Goal: Task Accomplishment & Management: Manage account settings

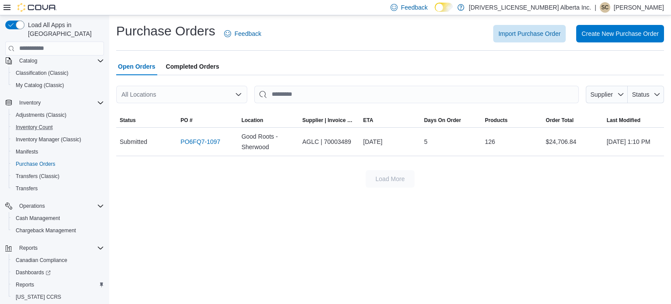
scroll to position [100, 0]
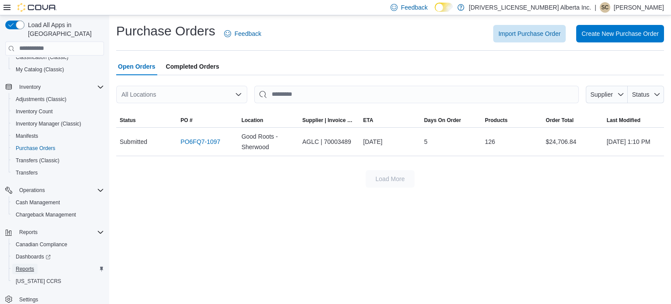
click at [26, 265] on span "Reports" at bounding box center [25, 268] width 18 height 7
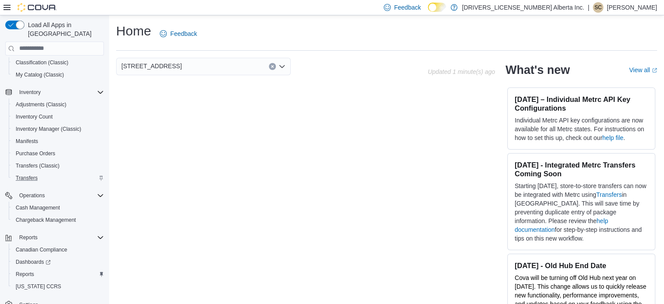
scroll to position [100, 0]
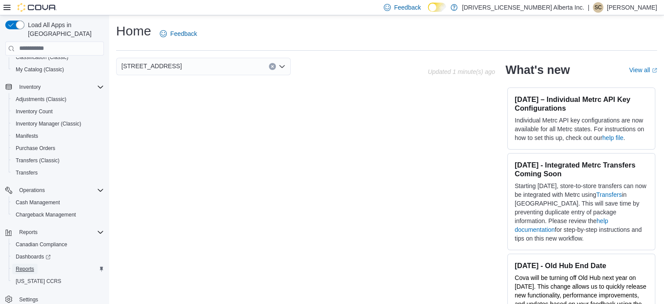
click at [28, 265] on span "Reports" at bounding box center [25, 268] width 18 height 7
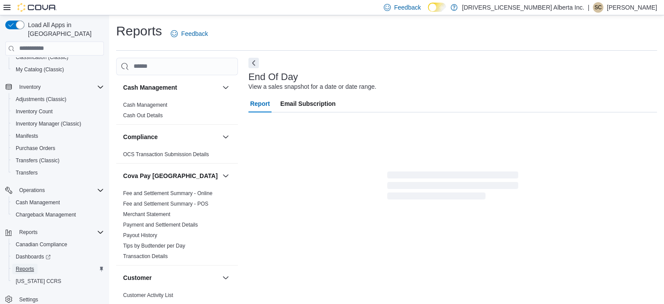
scroll to position [6, 0]
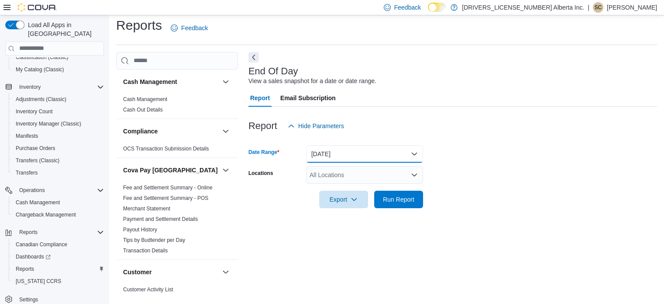
click at [415, 151] on button "Today" at bounding box center [364, 153] width 117 height 17
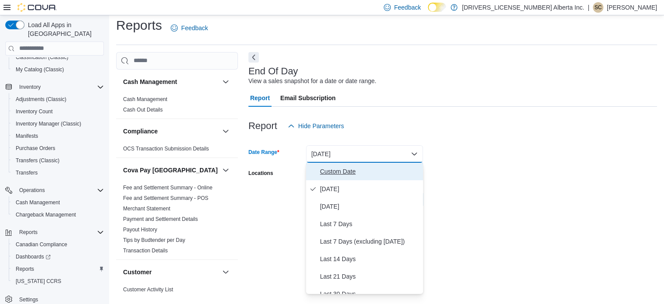
click at [353, 169] on span "Custom Date" at bounding box center [370, 171] width 100 height 10
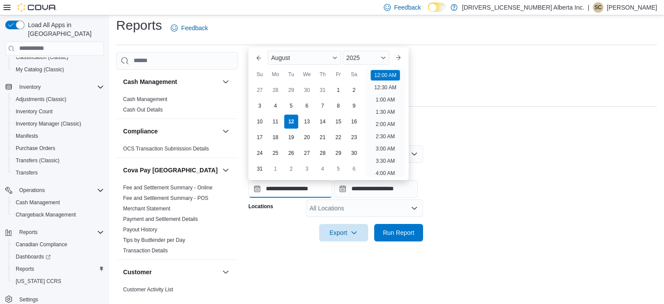
click at [318, 190] on input "**********" at bounding box center [291, 188] width 84 height 17
click at [274, 118] on div "11" at bounding box center [275, 121] width 15 height 15
type input "**********"
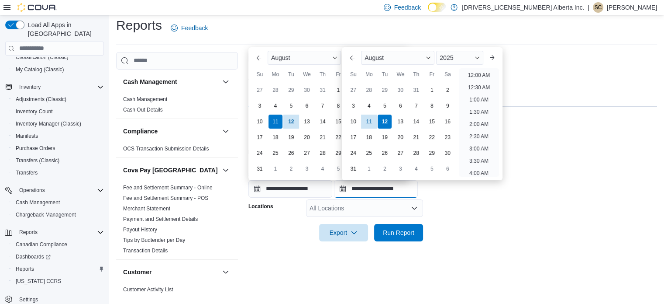
click at [369, 190] on input "**********" at bounding box center [376, 188] width 84 height 17
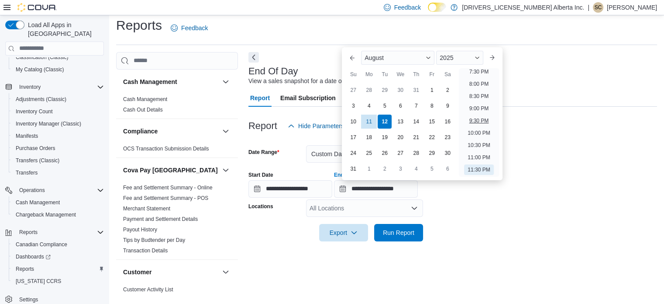
drag, startPoint x: 386, startPoint y: 119, endPoint x: 479, endPoint y: 117, distance: 92.6
click at [387, 118] on div "12" at bounding box center [385, 121] width 14 height 14
click at [484, 87] on li "12:30 AM" at bounding box center [479, 87] width 29 height 10
type input "**********"
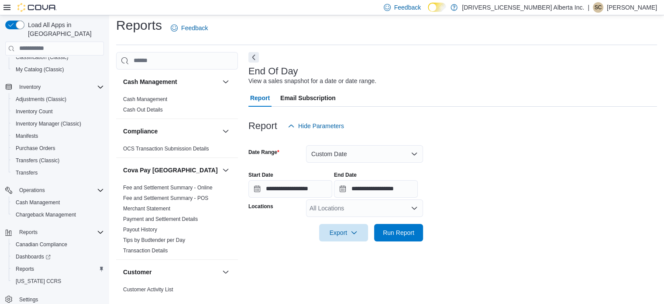
click at [414, 207] on icon "Open list of options" at bounding box center [414, 207] width 7 height 7
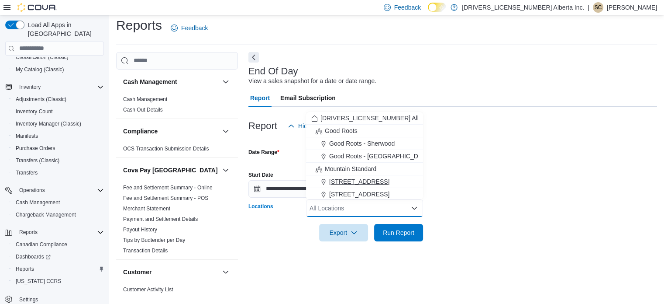
scroll to position [26, 0]
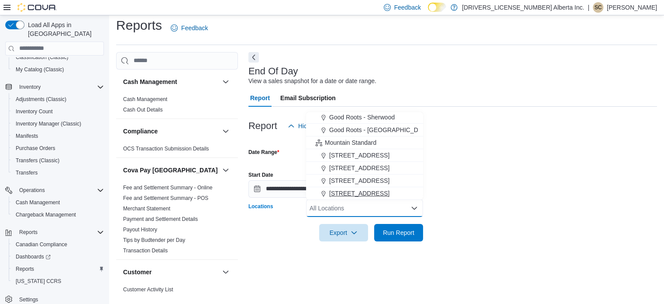
click at [363, 190] on span "9729 118th Avenue NW" at bounding box center [359, 193] width 60 height 9
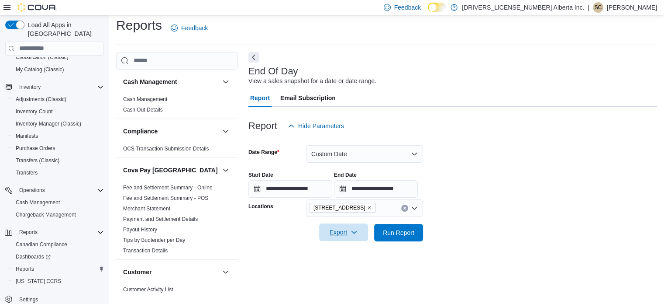
click at [342, 230] on span "Export" at bounding box center [344, 231] width 38 height 17
click at [342, 269] on span "Export to Pdf" at bounding box center [344, 267] width 39 height 7
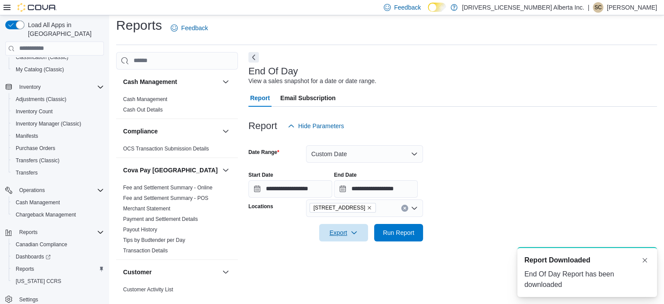
scroll to position [0, 0]
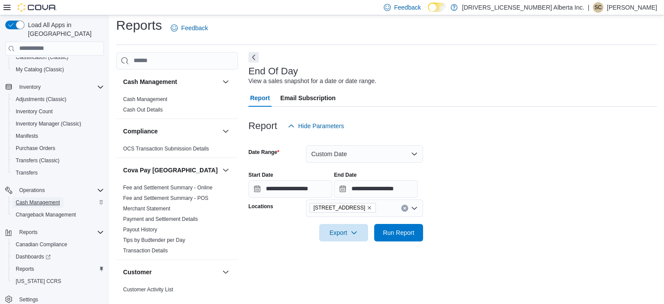
click at [39, 199] on span "Cash Management" at bounding box center [38, 202] width 44 height 7
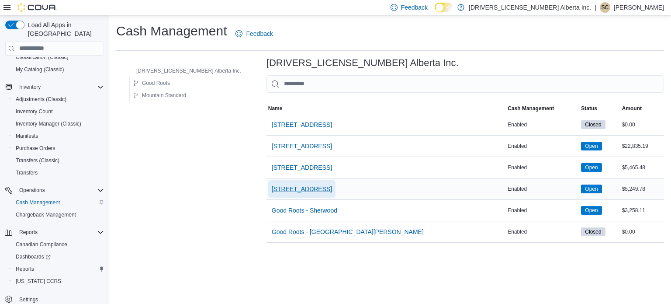
click at [272, 189] on span "9729 118th Avenue NW" at bounding box center [302, 188] width 60 height 9
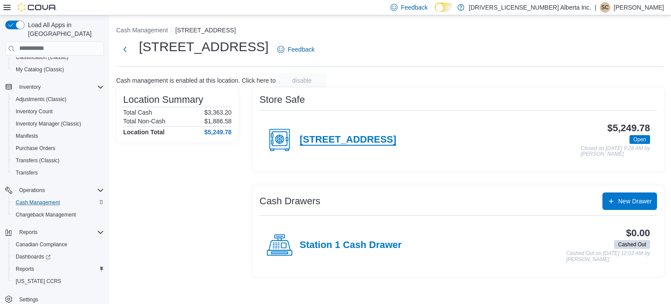
click at [365, 137] on h4 "9729 118th Avenue NW" at bounding box center [348, 139] width 97 height 11
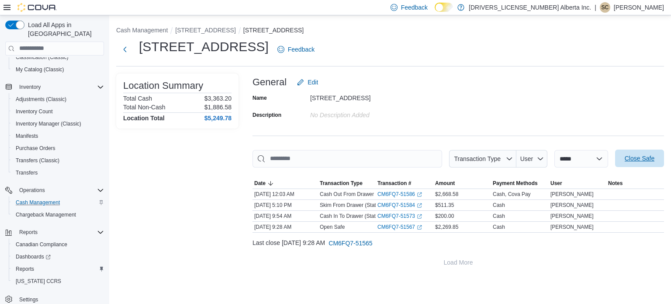
click at [639, 161] on span "Close Safe" at bounding box center [640, 158] width 30 height 9
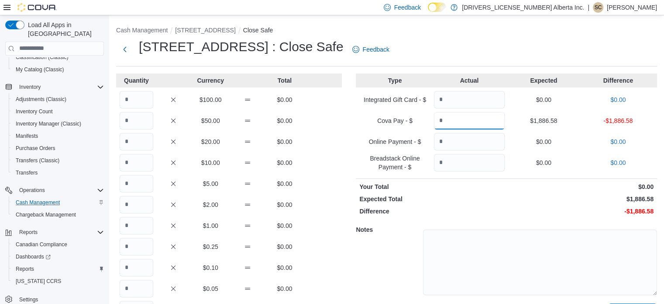
click at [451, 121] on input "Quantity" at bounding box center [469, 120] width 71 height 17
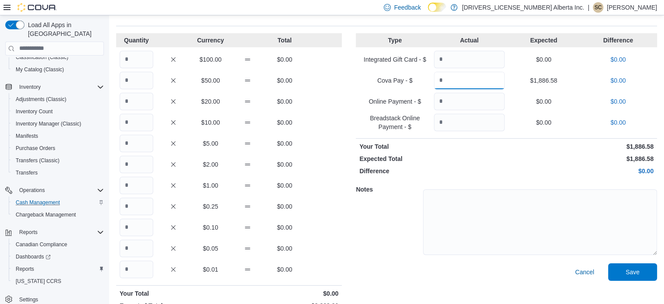
scroll to position [25, 0]
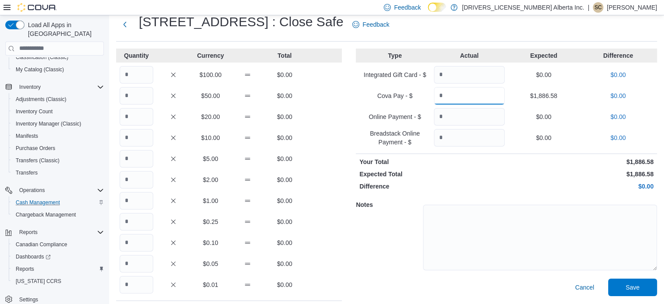
type input "*******"
click at [136, 76] on input "Quantity" at bounding box center [137, 74] width 34 height 17
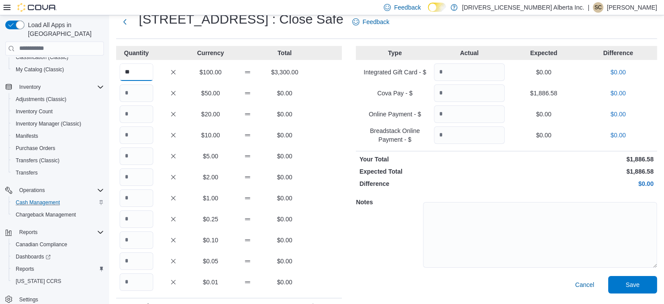
scroll to position [69, 0]
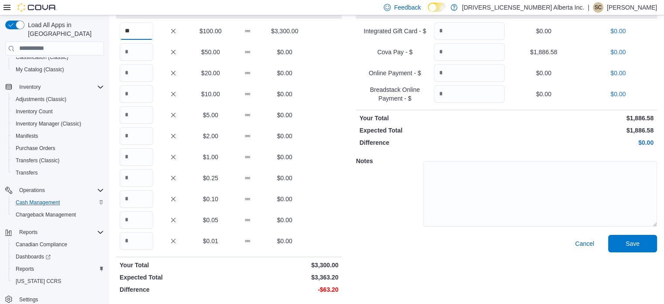
type input "**"
click at [135, 55] on input "Quantity" at bounding box center [137, 51] width 34 height 17
type input "*"
click at [135, 93] on input "Quantity" at bounding box center [137, 93] width 34 height 17
type input "*"
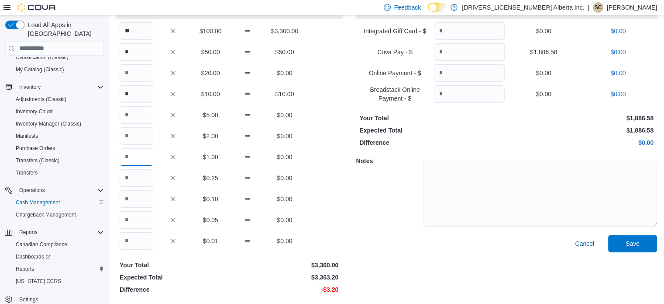
click at [134, 159] on input "Quantity" at bounding box center [137, 156] width 34 height 17
type input "*"
click at [135, 199] on input "Quantity" at bounding box center [137, 198] width 34 height 17
type input "*"
click at [639, 244] on span "Save" at bounding box center [633, 242] width 14 height 9
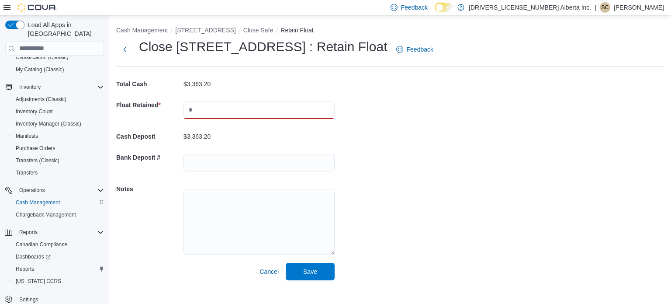
click at [246, 107] on input "text" at bounding box center [258, 109] width 151 height 17
type input "*******"
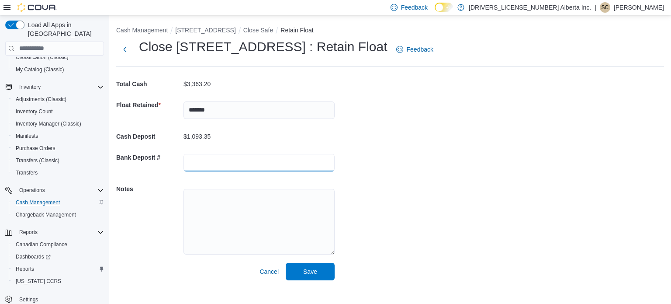
click at [218, 159] on input "text" at bounding box center [258, 162] width 151 height 17
type input "*****"
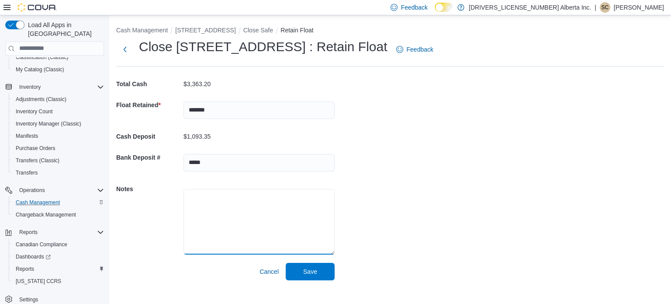
click at [218, 212] on textarea at bounding box center [258, 222] width 151 height 66
type textarea "******"
click at [311, 272] on span "Save" at bounding box center [310, 270] width 14 height 9
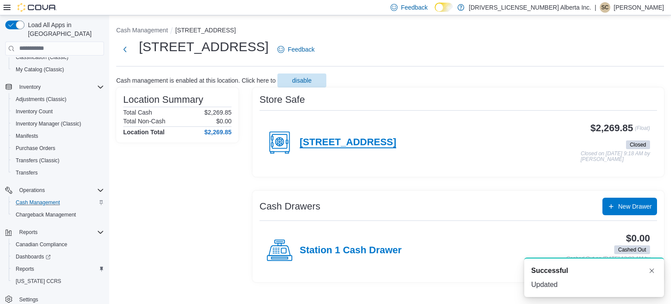
click at [380, 139] on h4 "9729 118th Avenue NW" at bounding box center [348, 142] width 97 height 11
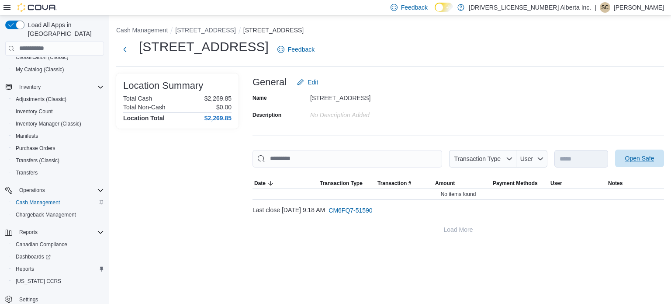
click at [640, 159] on span "Open Safe" at bounding box center [639, 158] width 29 height 9
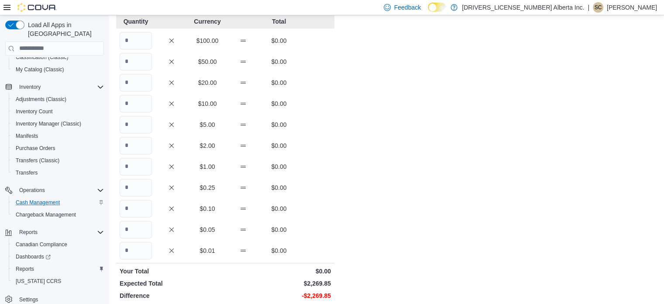
scroll to position [44, 0]
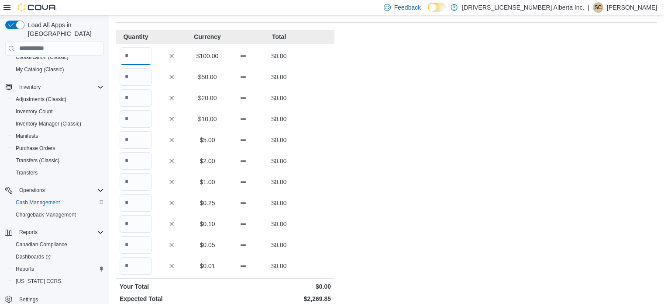
click at [129, 56] on input "Quantity" at bounding box center [136, 55] width 32 height 17
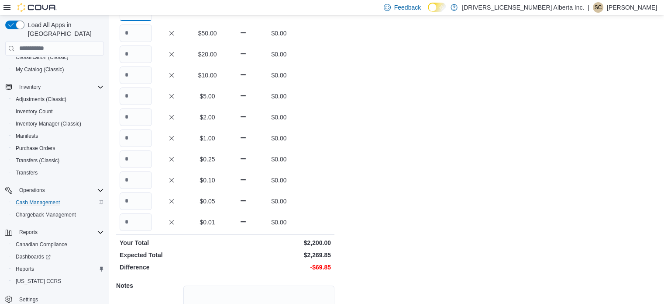
type input "**"
click at [134, 35] on input "Quantity" at bounding box center [136, 32] width 32 height 17
type input "*"
click at [129, 75] on input "Quantity" at bounding box center [136, 74] width 32 height 17
type input "*"
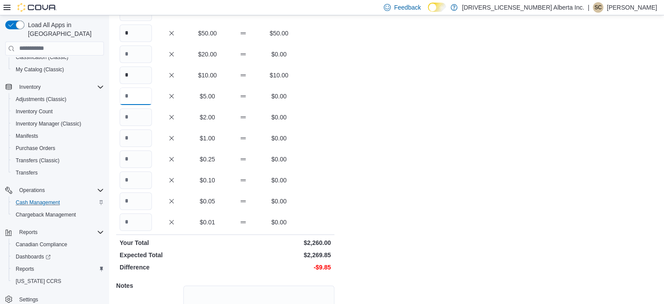
click at [131, 96] on input "Quantity" at bounding box center [136, 95] width 32 height 17
type input "*"
click at [133, 117] on input "Quantity" at bounding box center [136, 116] width 32 height 17
type input "*"
click at [135, 155] on input "Quantity" at bounding box center [136, 158] width 32 height 17
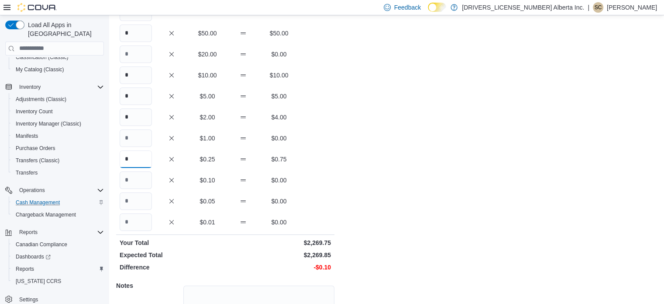
type input "*"
click at [130, 179] on input "Quantity" at bounding box center [136, 179] width 32 height 17
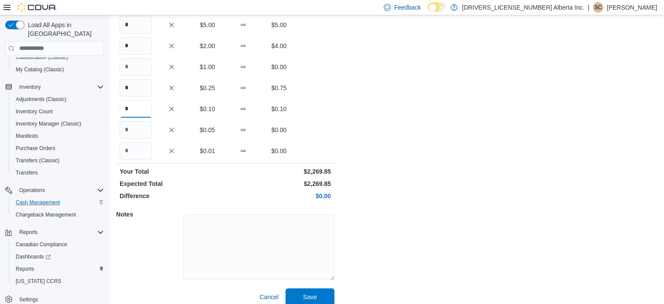
scroll to position [167, 0]
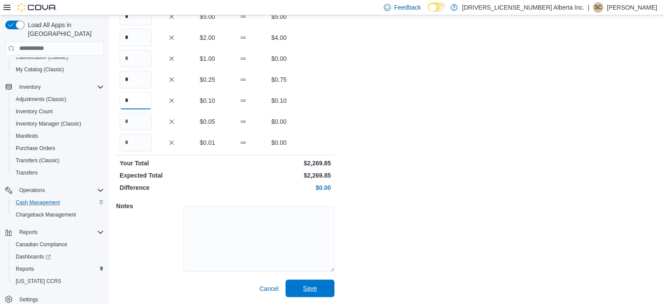
type input "*"
click at [313, 287] on span "Save" at bounding box center [310, 287] width 14 height 9
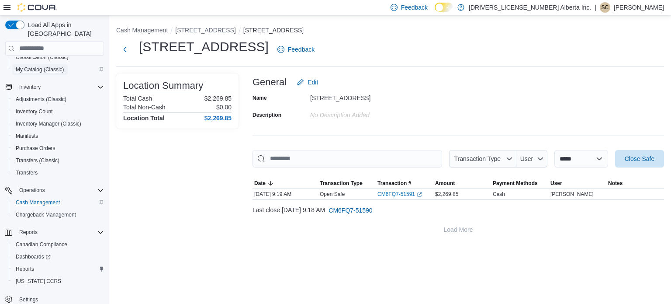
click at [34, 66] on span "My Catalog (Classic)" at bounding box center [40, 69] width 48 height 7
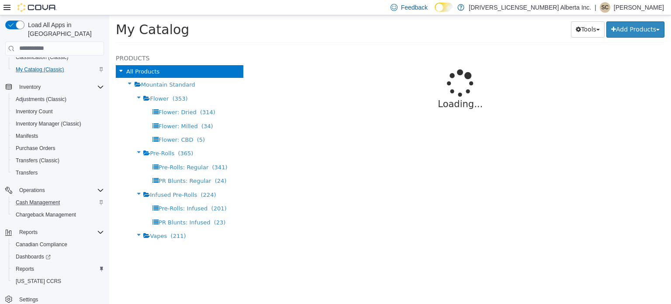
select select "**********"
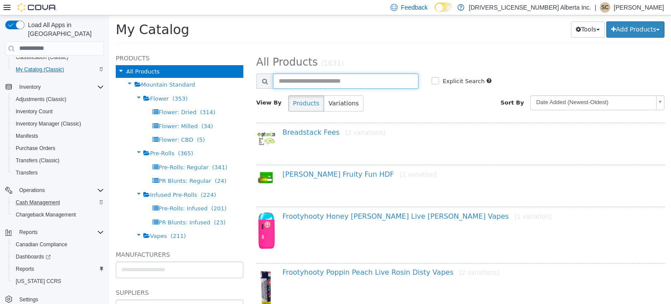
click at [305, 76] on input "text" at bounding box center [346, 80] width 146 height 15
type input "**********"
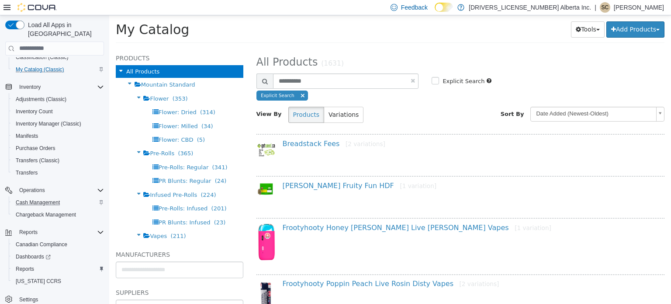
select select "**********"
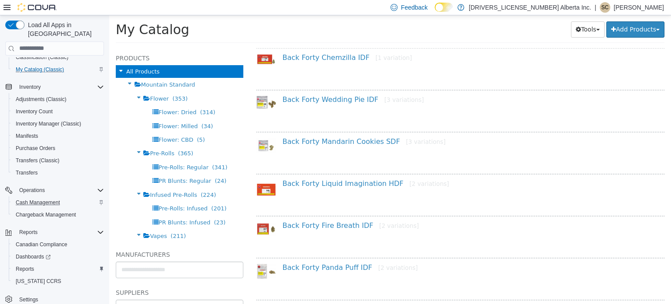
scroll to position [87, 0]
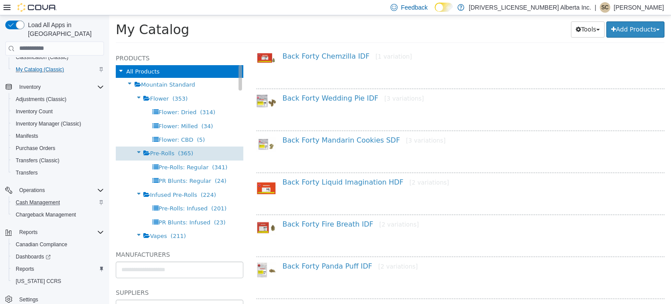
click at [161, 155] on span "Pre-Rolls" at bounding box center [162, 152] width 24 height 7
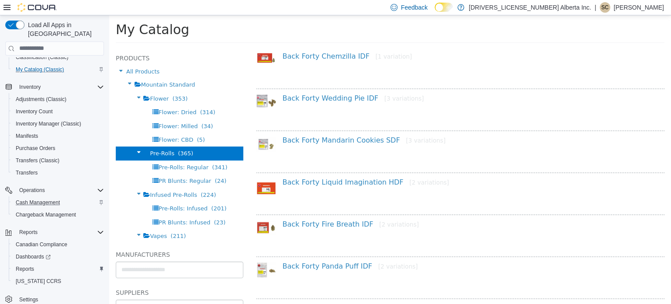
select select "**********"
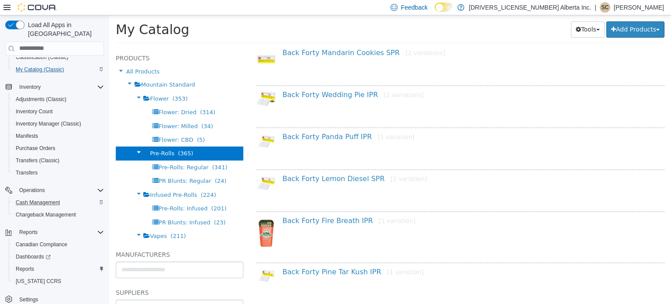
scroll to position [258, 0]
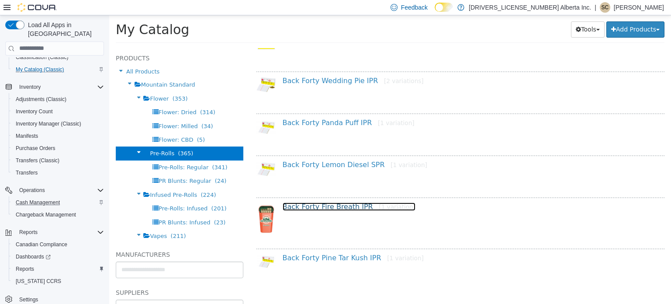
click at [318, 202] on link "Back Forty Fire Breath IPR [1 variation]" at bounding box center [349, 206] width 133 height 8
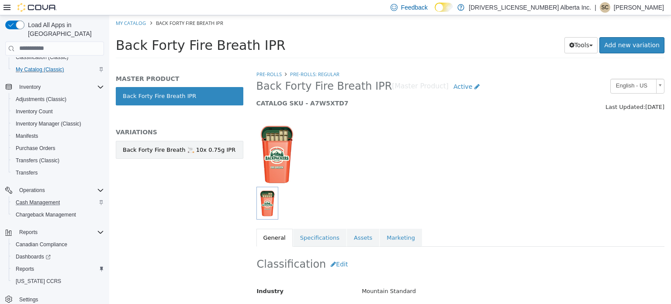
click at [235, 149] on link "Back Forty Fire Breath 🚬 10x 0.75g IPR" at bounding box center [180, 149] width 128 height 18
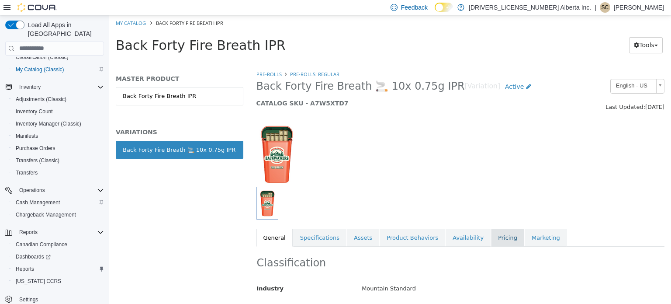
click at [491, 237] on link "Pricing" at bounding box center [507, 237] width 33 height 18
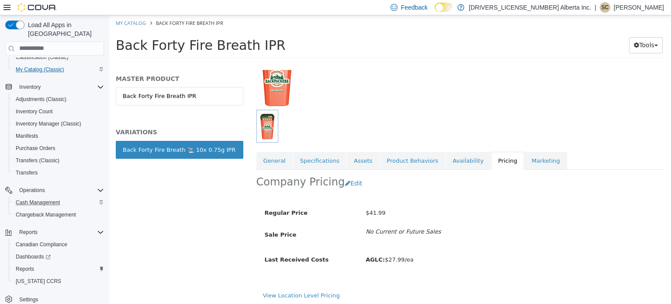
scroll to position [78, 0]
click at [446, 160] on link "Availability" at bounding box center [468, 159] width 45 height 18
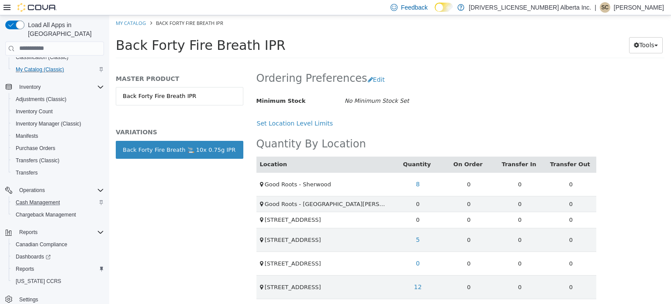
scroll to position [182, 0]
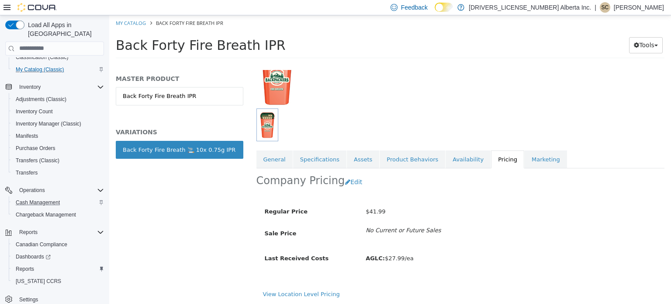
scroll to position [182, 0]
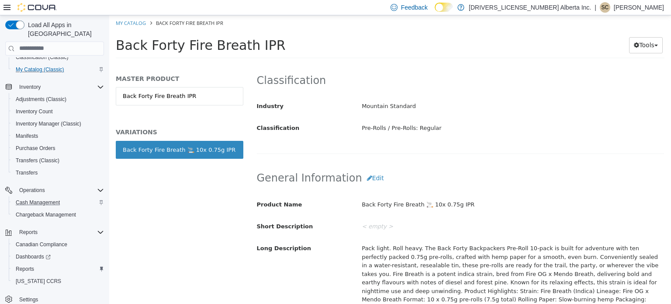
scroll to position [181, 0]
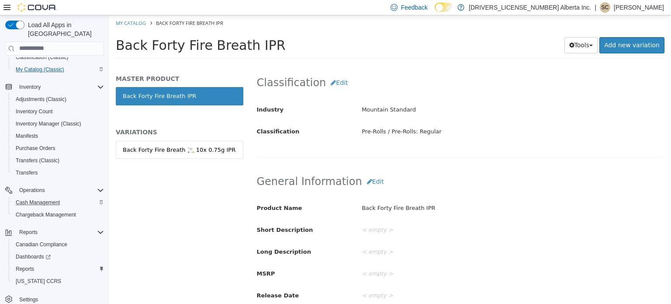
select select "**********"
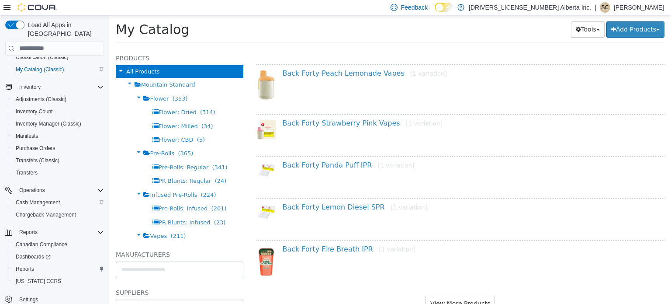
scroll to position [743, 0]
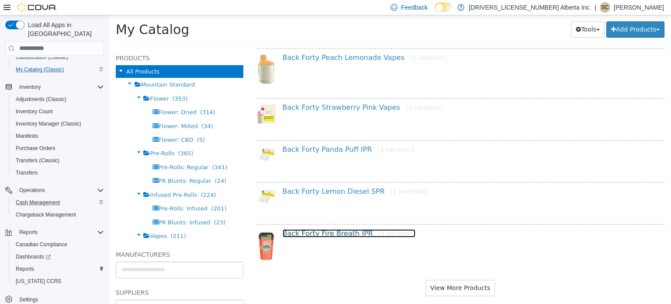
click at [324, 232] on link "Back Forty Fire Breath IPR [1 variation]" at bounding box center [349, 232] width 133 height 8
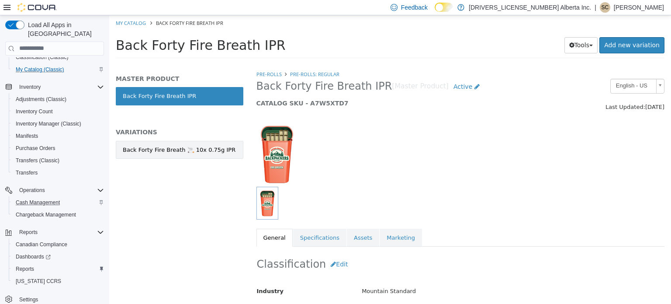
click at [229, 155] on link "Back Forty Fire Breath 🚬 10x 0.75g IPR" at bounding box center [180, 149] width 128 height 18
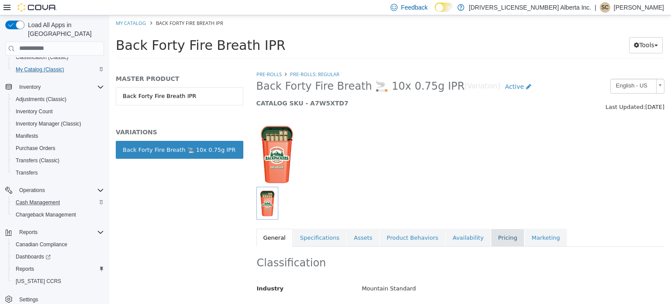
click at [491, 238] on link "Pricing" at bounding box center [507, 237] width 33 height 18
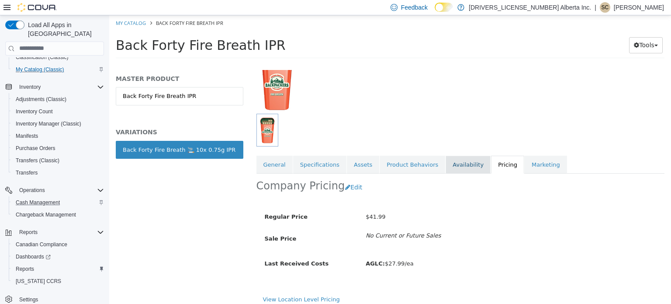
scroll to position [78, 0]
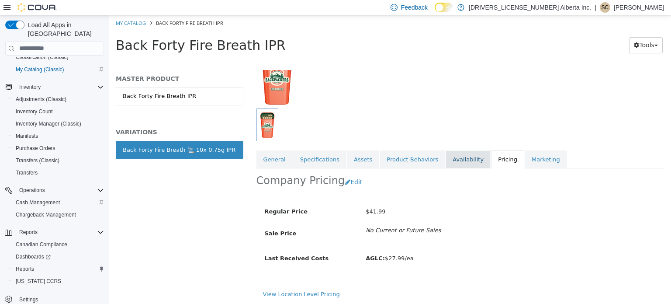
click at [446, 161] on link "Availability" at bounding box center [468, 159] width 45 height 18
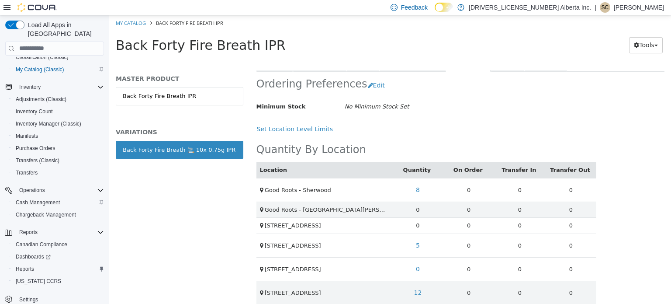
scroll to position [182, 0]
